Goal: Task Accomplishment & Management: Use online tool/utility

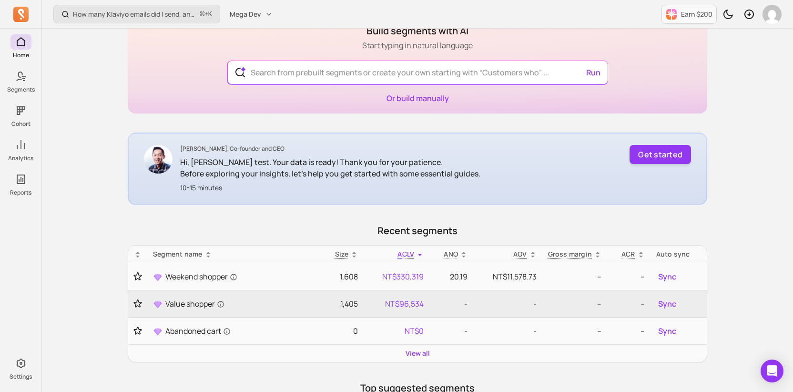
scroll to position [53, 0]
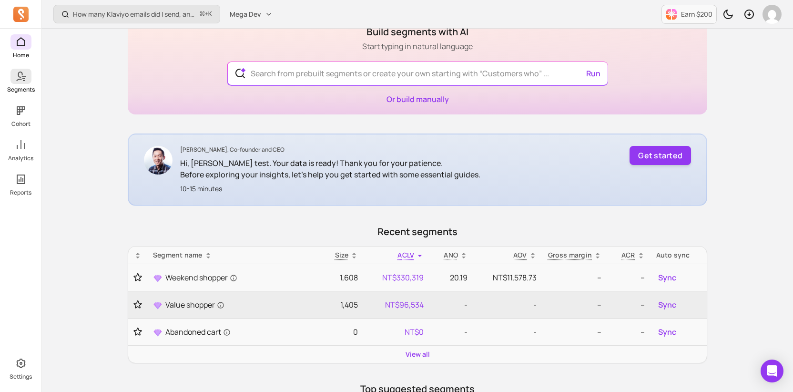
click at [21, 77] on icon at bounding box center [20, 76] width 11 height 11
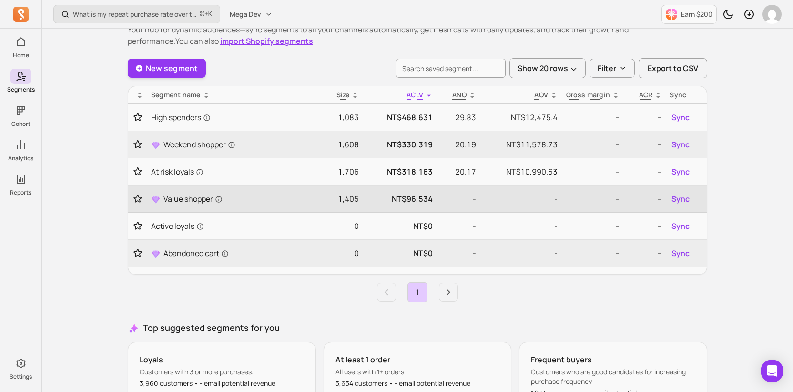
scroll to position [45, 0]
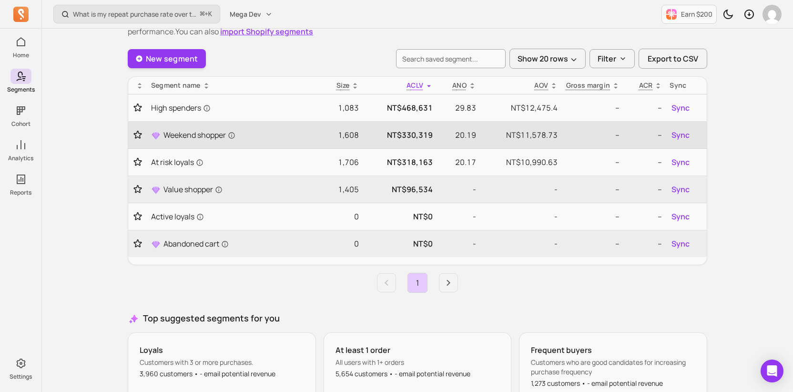
click at [199, 141] on td "Weekend shopper" at bounding box center [233, 135] width 173 height 27
click at [201, 132] on span "Weekend shopper" at bounding box center [199, 134] width 72 height 11
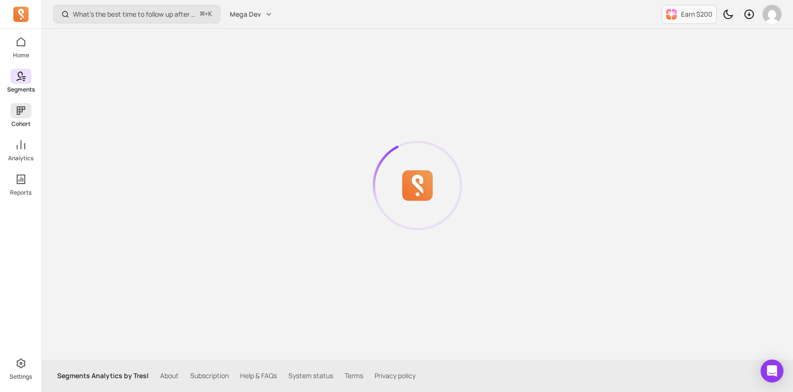
click at [23, 118] on span at bounding box center [20, 110] width 21 height 15
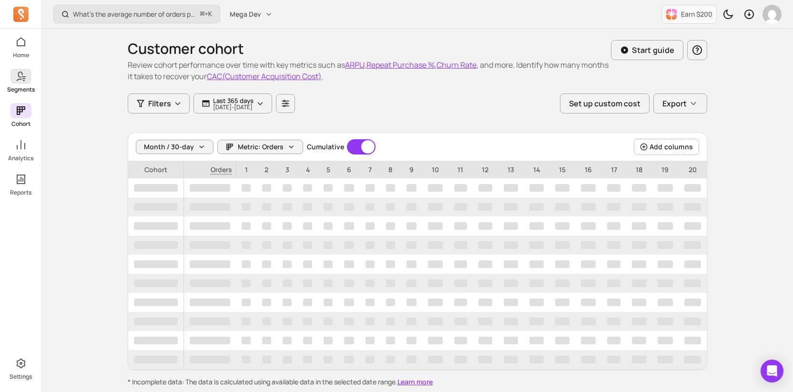
click at [23, 77] on icon at bounding box center [20, 76] width 11 height 11
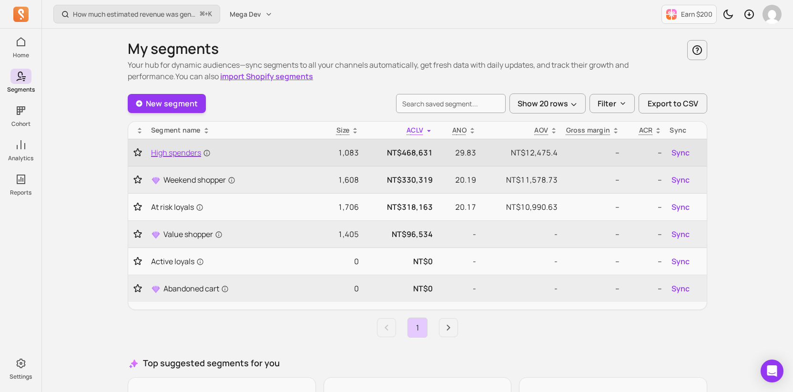
click at [192, 155] on span "High spenders" at bounding box center [181, 152] width 60 height 11
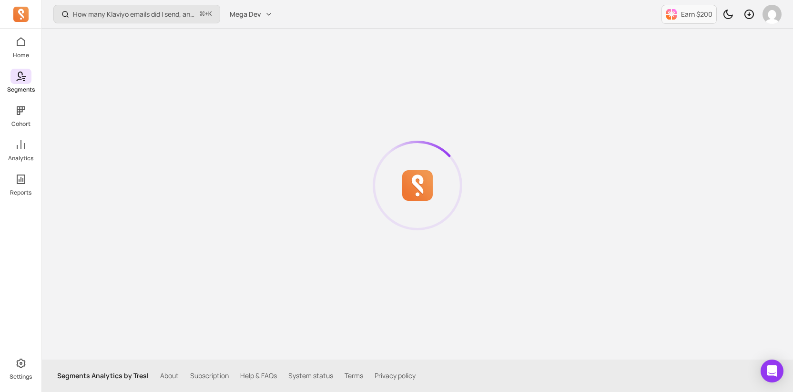
click at [24, 79] on icon at bounding box center [23, 78] width 3 height 1
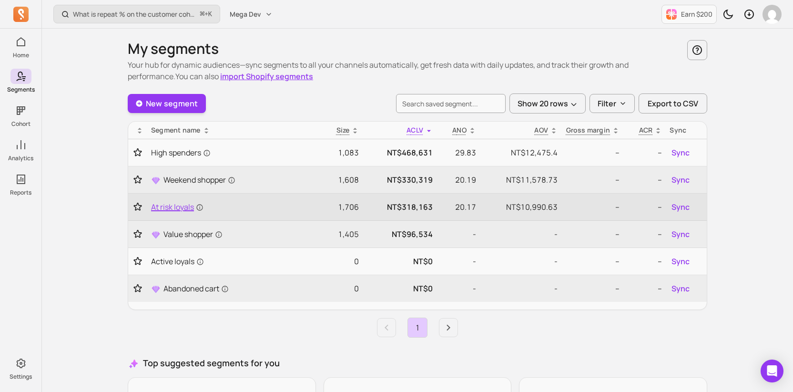
click at [183, 204] on span "At risk loyals" at bounding box center [177, 206] width 52 height 11
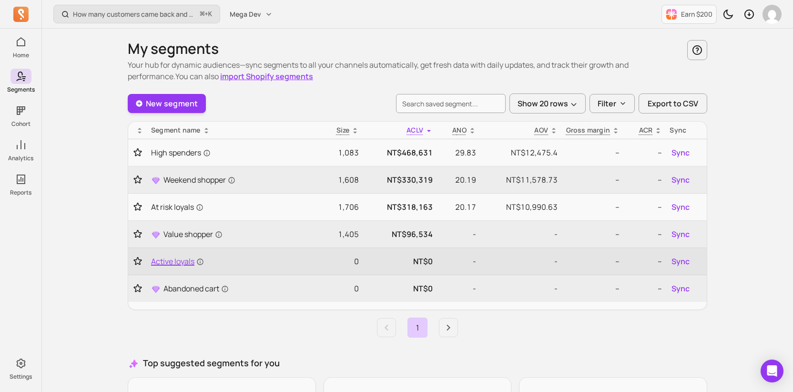
click at [177, 259] on span "Active loyals" at bounding box center [177, 260] width 53 height 11
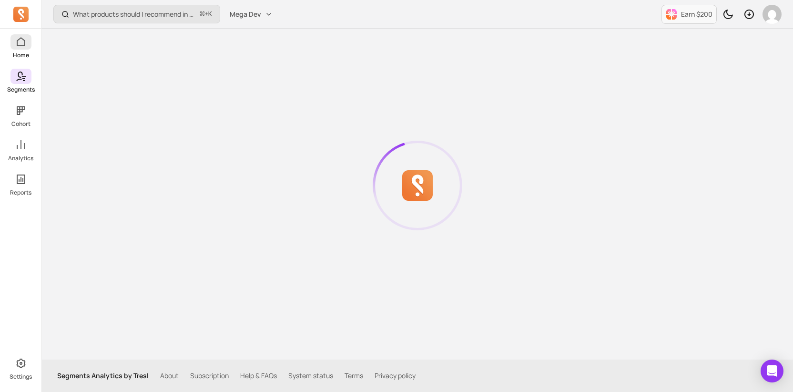
click at [25, 55] on p "Home" at bounding box center [21, 55] width 16 height 8
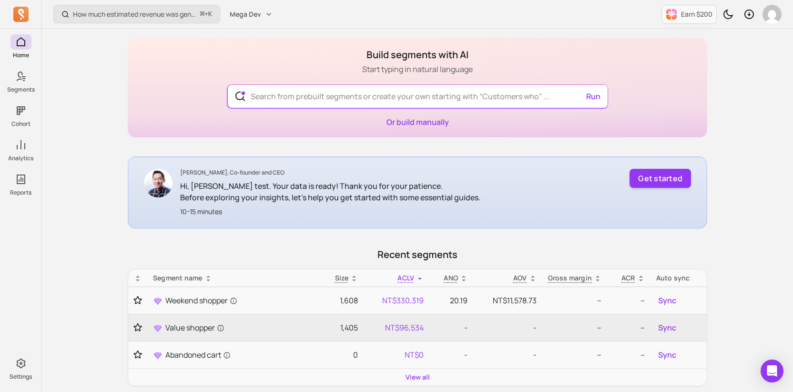
scroll to position [116, 0]
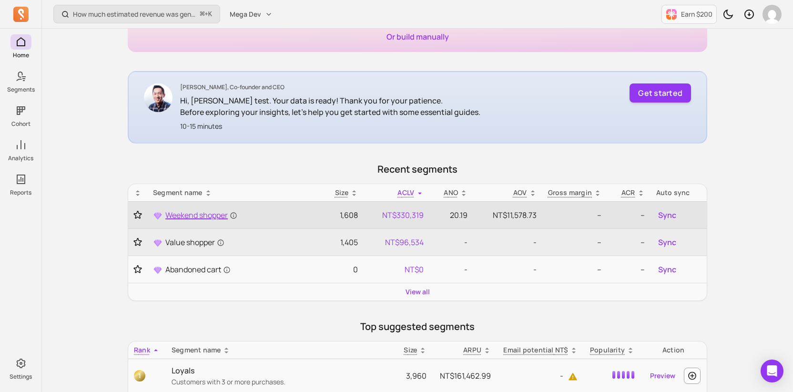
click at [198, 218] on span "Weekend shopper" at bounding box center [201, 214] width 72 height 11
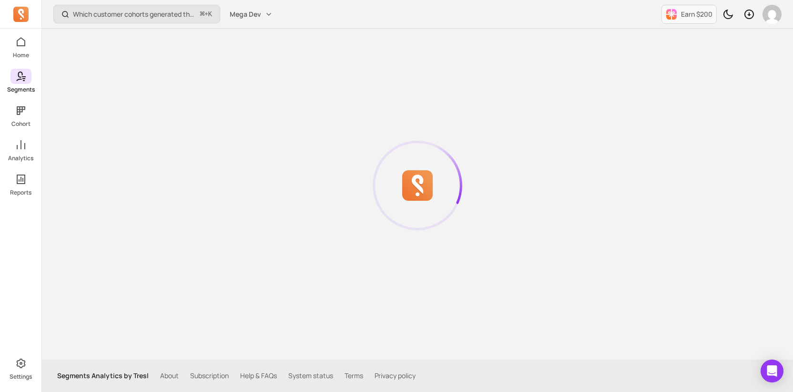
click at [26, 72] on icon at bounding box center [20, 76] width 11 height 11
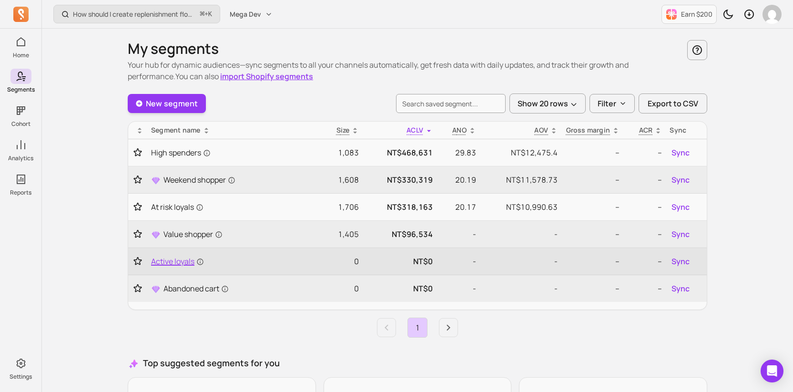
click at [188, 259] on span "Active loyals" at bounding box center [177, 260] width 53 height 11
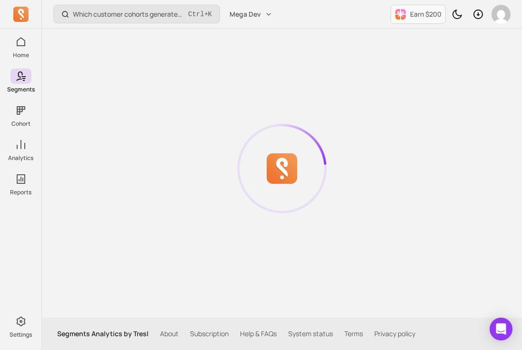
click at [333, 71] on div at bounding box center [282, 169] width 450 height 280
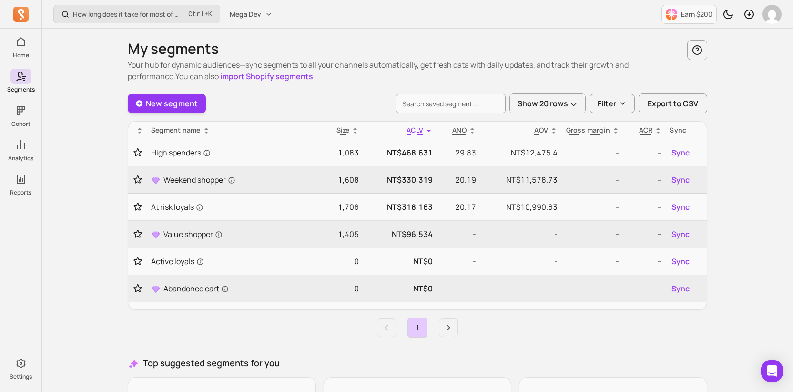
click at [418, 77] on p "Your hub for dynamic audiences—sync segments to all your channels automatically…" at bounding box center [407, 70] width 559 height 23
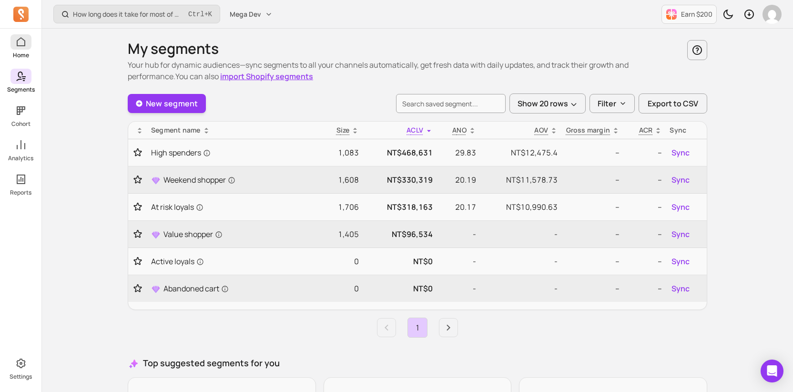
click at [26, 49] on span at bounding box center [20, 41] width 21 height 15
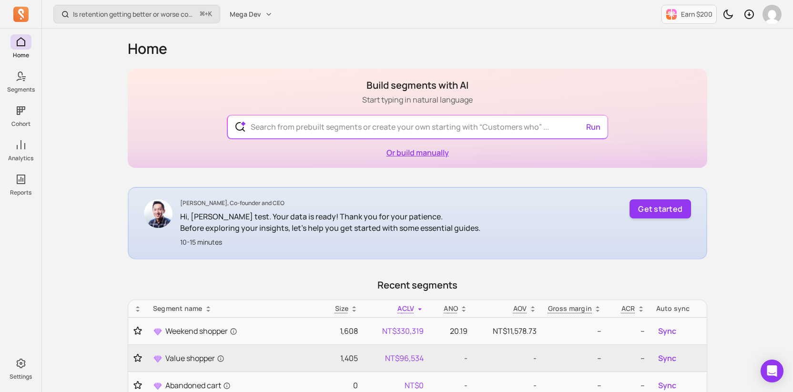
click at [435, 151] on link "Or build manually" at bounding box center [417, 152] width 62 height 10
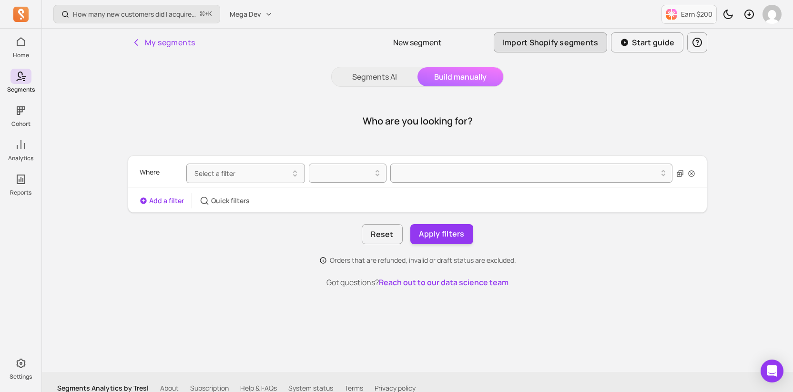
click at [571, 49] on button "Import Shopify segments" at bounding box center [551, 42] width 114 height 20
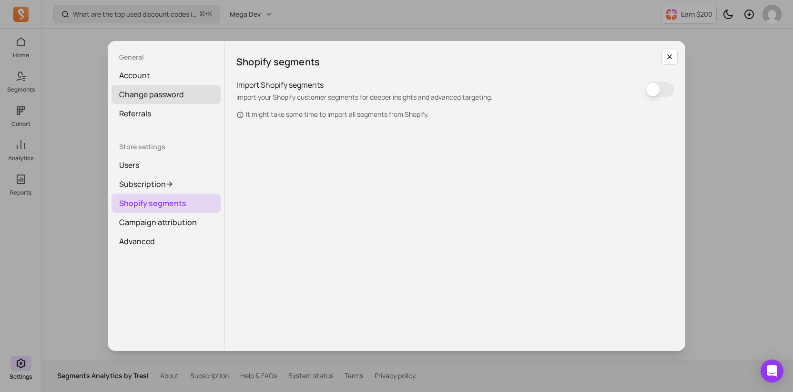
click at [178, 85] on link "Change password" at bounding box center [166, 94] width 109 height 19
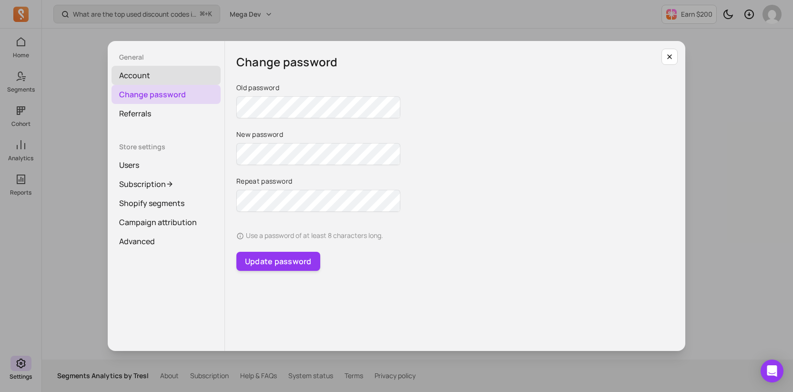
click at [179, 74] on link "Account" at bounding box center [166, 75] width 109 height 19
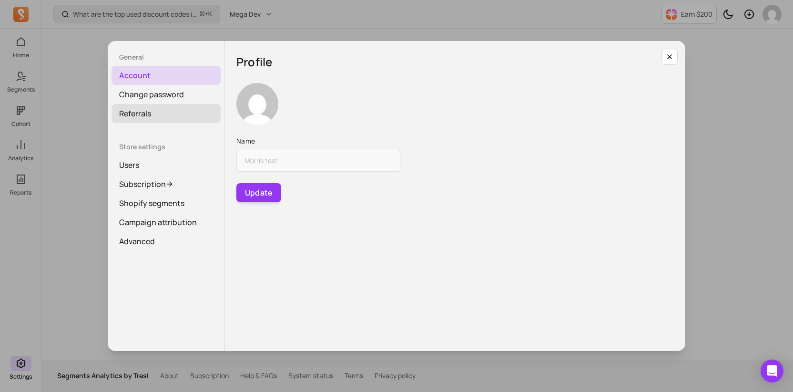
click at [169, 111] on link "Referrals" at bounding box center [166, 113] width 109 height 19
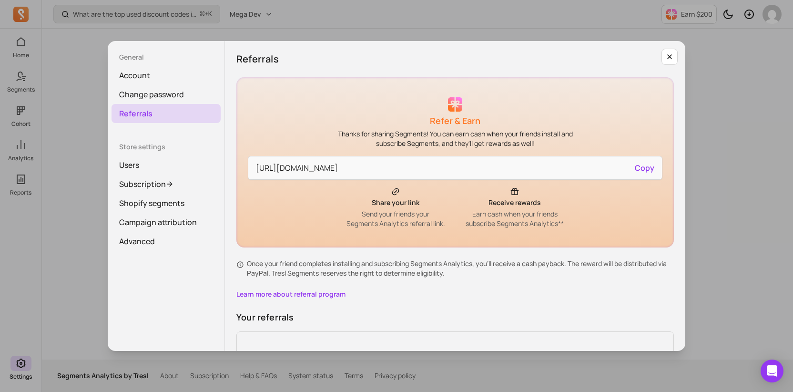
drag, startPoint x: 325, startPoint y: 167, endPoint x: 481, endPoint y: 167, distance: 155.8
click at [338, 167] on p "[URL][DOMAIN_NAME]" at bounding box center [297, 167] width 82 height 11
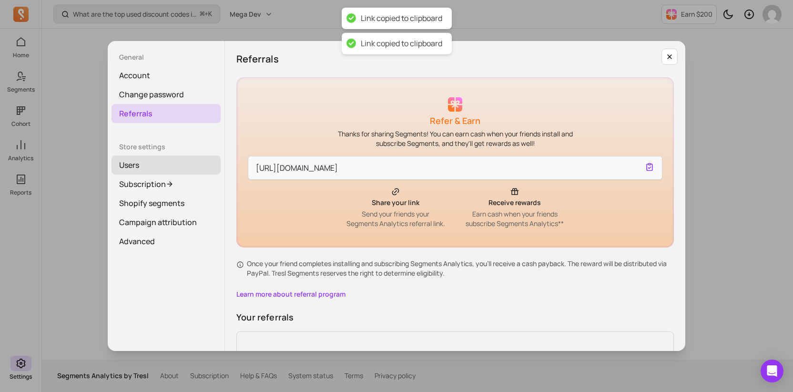
click at [178, 165] on link "Users" at bounding box center [166, 164] width 109 height 19
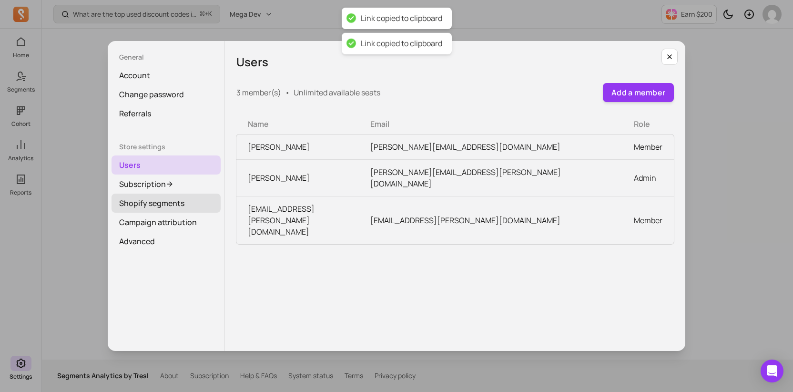
click at [177, 211] on link "Shopify segments" at bounding box center [166, 202] width 109 height 19
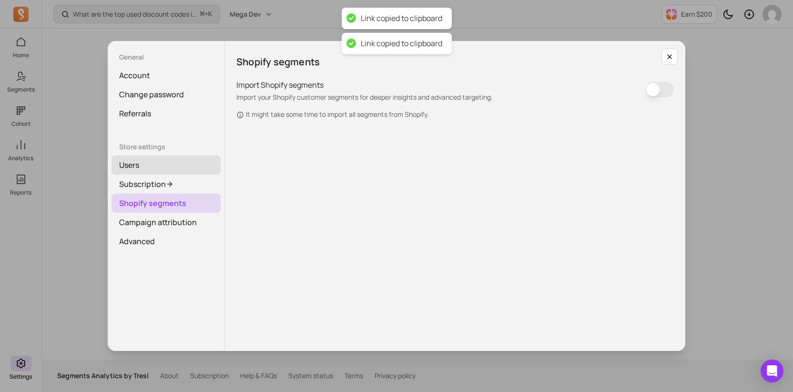
click at [179, 168] on link "Users" at bounding box center [166, 164] width 109 height 19
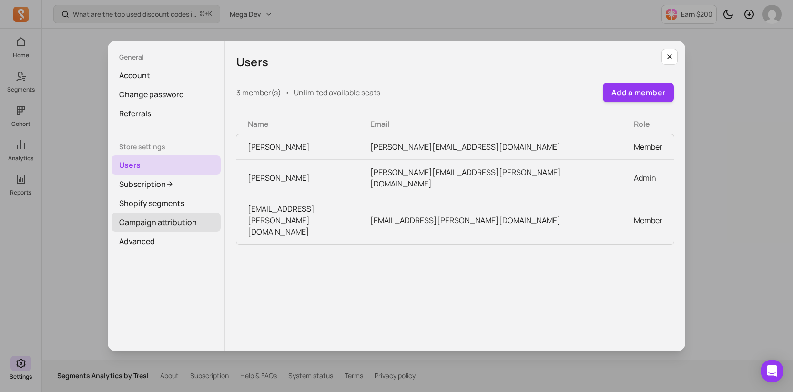
click at [173, 224] on link "Campaign attribution" at bounding box center [166, 222] width 109 height 19
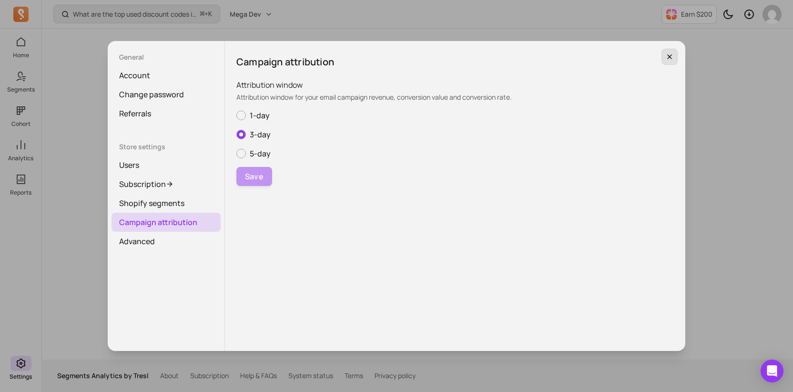
click at [638, 61] on button "button" at bounding box center [669, 57] width 16 height 16
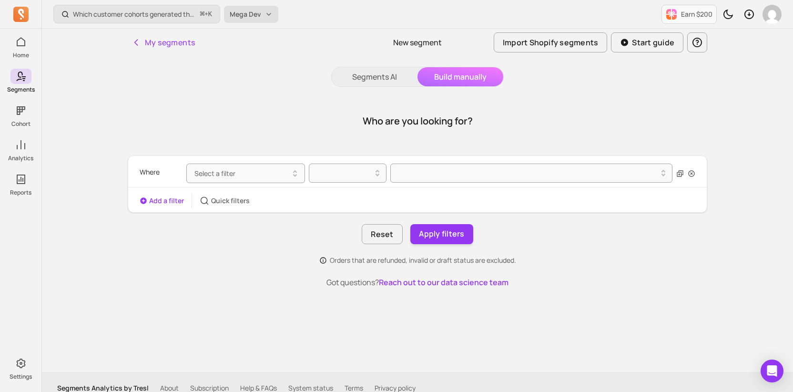
click at [245, 18] on span "Mega Dev" at bounding box center [245, 15] width 31 height 10
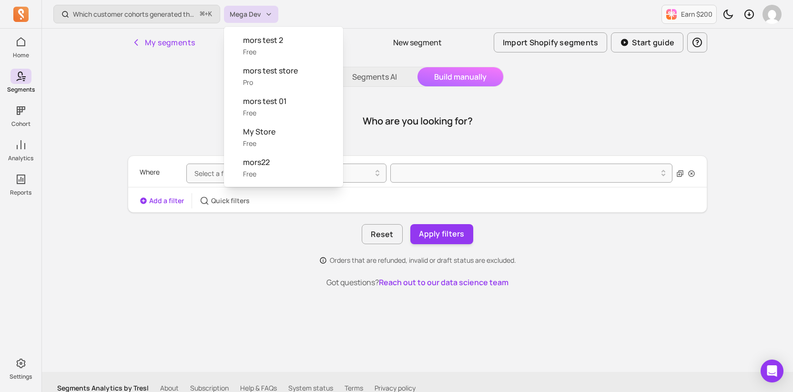
click at [148, 46] on div "Which customer cohorts generated the most orders? ⌘ + K Mega Dev Earn $200 My s…" at bounding box center [417, 202] width 751 height 404
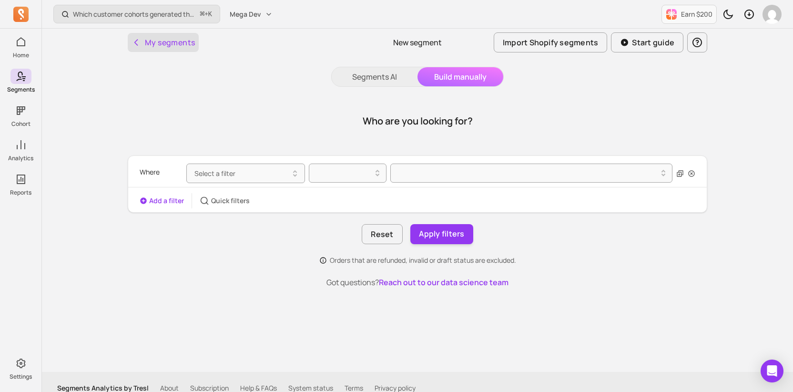
click at [163, 43] on button "My segments" at bounding box center [163, 42] width 71 height 19
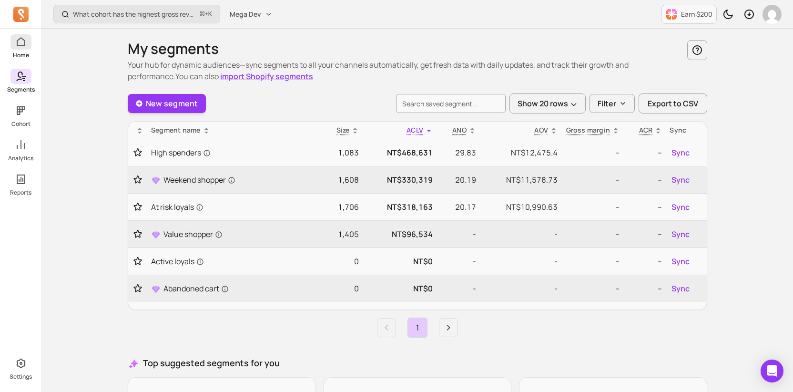
click at [26, 46] on span at bounding box center [20, 41] width 21 height 15
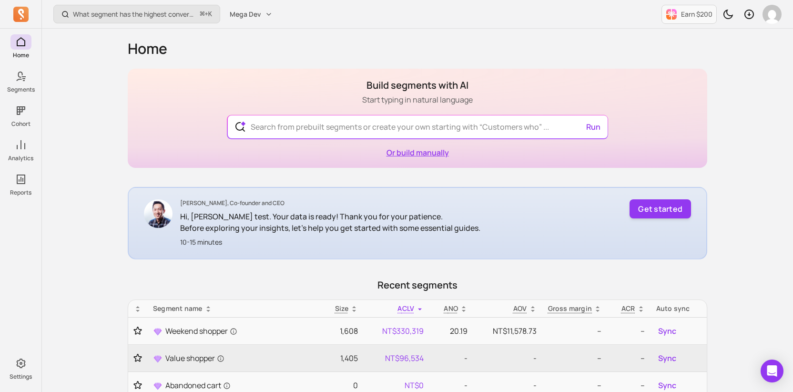
click at [405, 148] on link "Or build manually" at bounding box center [417, 152] width 62 height 10
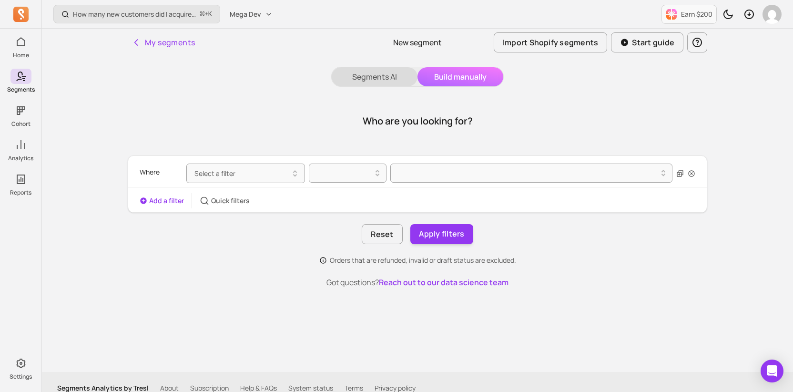
click at [375, 81] on button "Segments AI" at bounding box center [375, 76] width 86 height 19
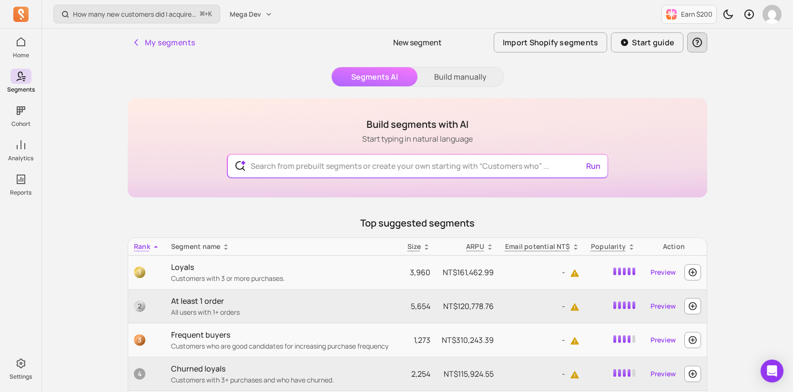
click at [638, 37] on icon "button" at bounding box center [696, 42] width 11 height 11
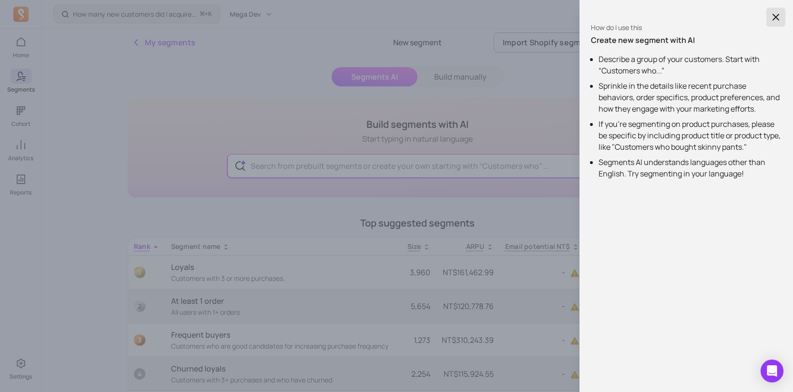
click at [638, 17] on button "button" at bounding box center [775, 17] width 19 height 19
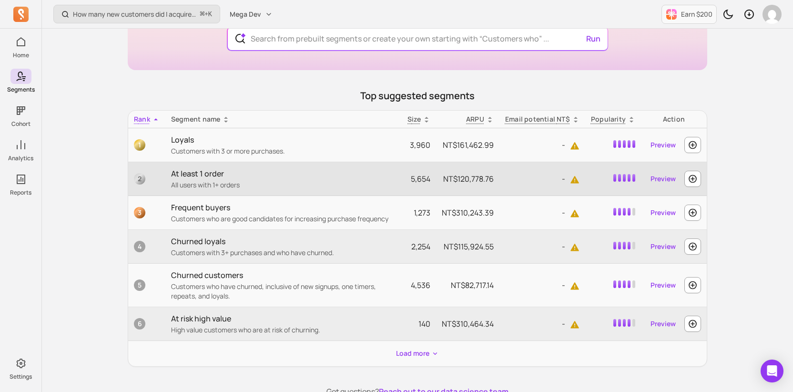
scroll to position [134, 0]
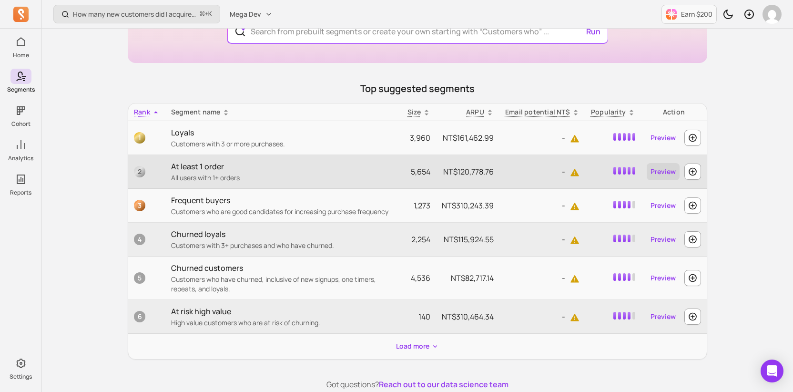
click at [638, 170] on link "Preview" at bounding box center [663, 171] width 33 height 17
